Goal: Task Accomplishment & Management: Use online tool/utility

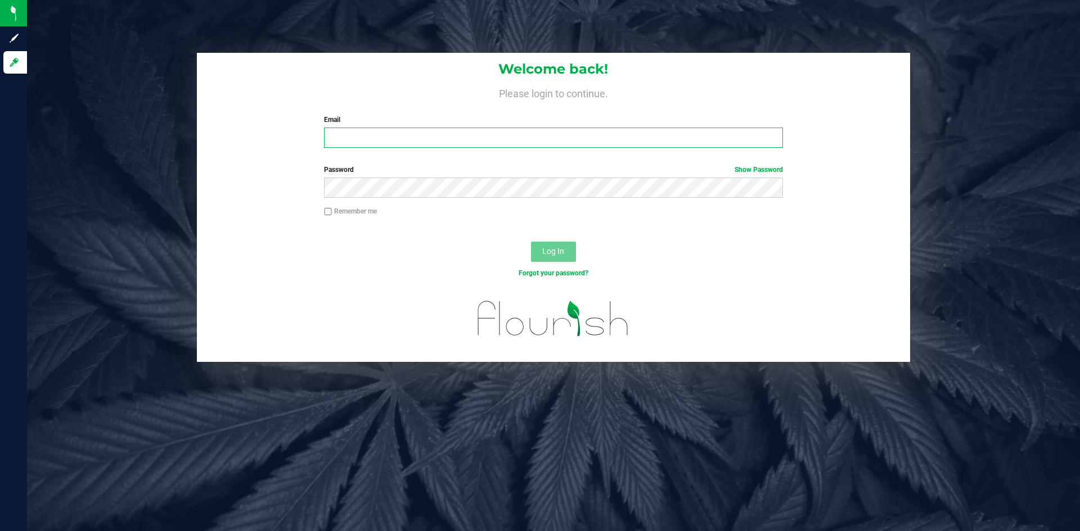
click at [393, 135] on input "Email" at bounding box center [553, 138] width 458 height 20
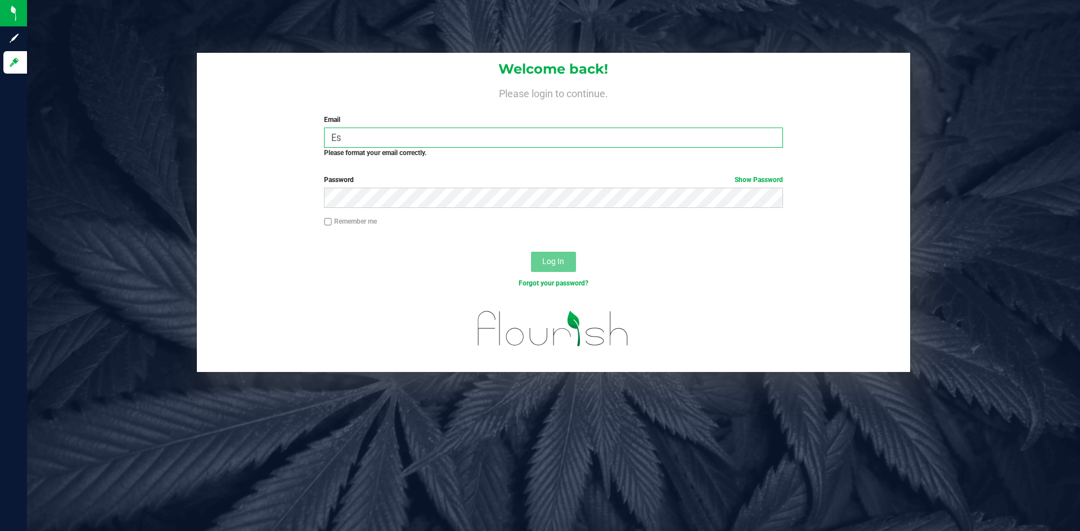
type input "E"
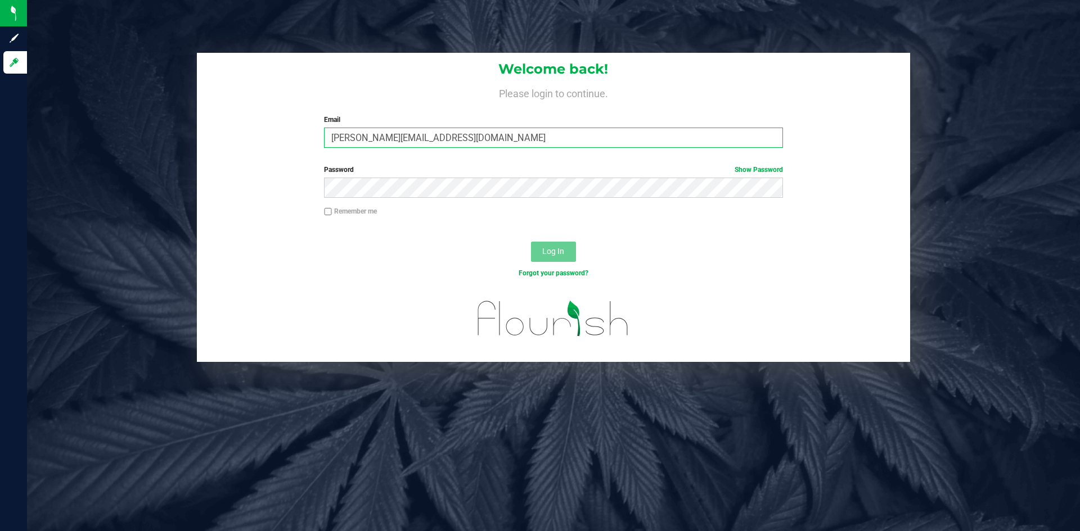
type input "[PERSON_NAME][EMAIL_ADDRESS][DOMAIN_NAME]"
click at [763, 170] on link "Show Password" at bounding box center [758, 170] width 48 height 8
click at [551, 244] on button "Log In" at bounding box center [553, 252] width 45 height 20
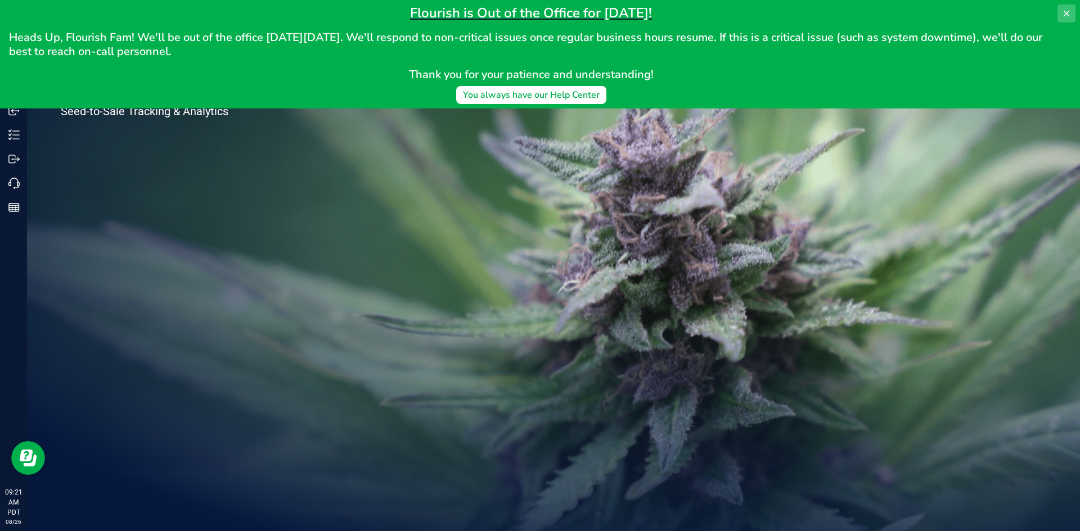
click at [1064, 16] on icon at bounding box center [1066, 13] width 9 height 9
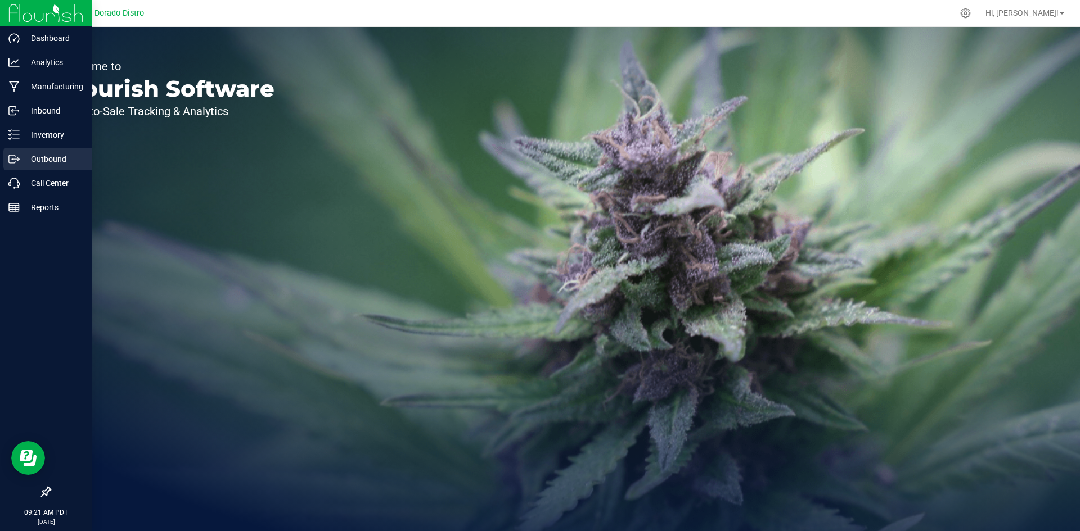
click at [29, 155] on p "Outbound" at bounding box center [53, 158] width 67 height 13
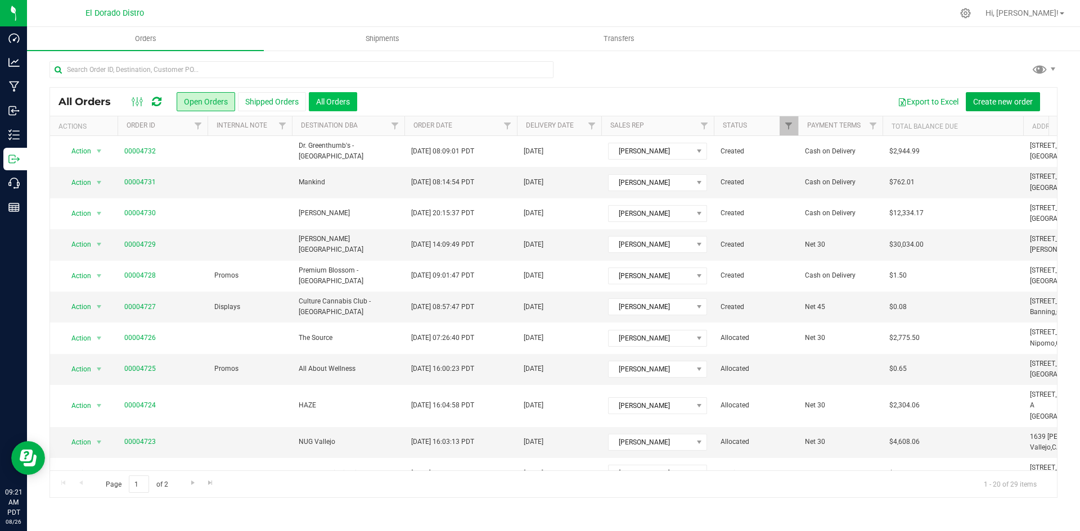
click at [339, 101] on button "All Orders" at bounding box center [333, 101] width 48 height 19
